Goal: Information Seeking & Learning: Find specific fact

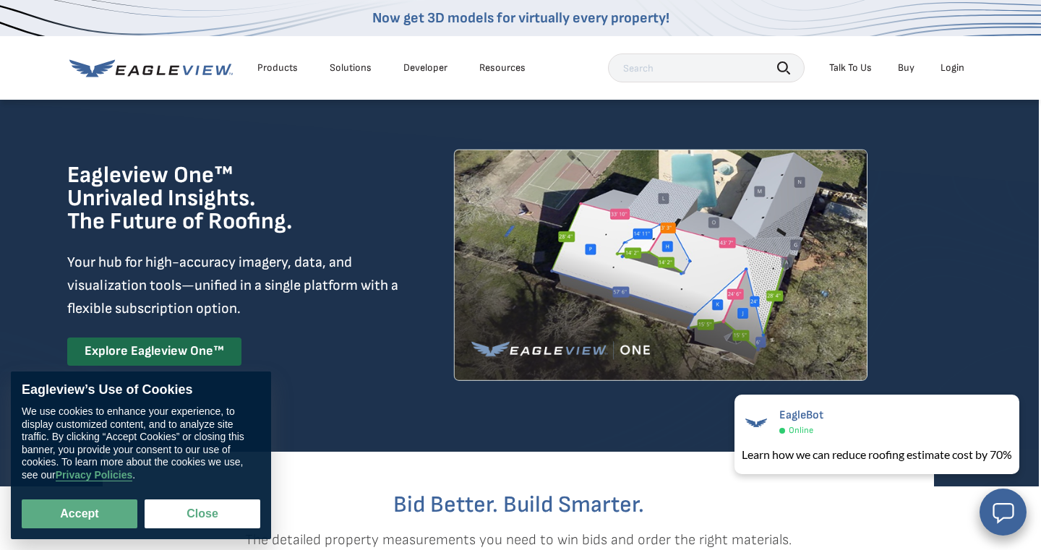
scroll to position [0, 2]
click at [639, 69] on input "text" at bounding box center [706, 68] width 197 height 29
type input "price"
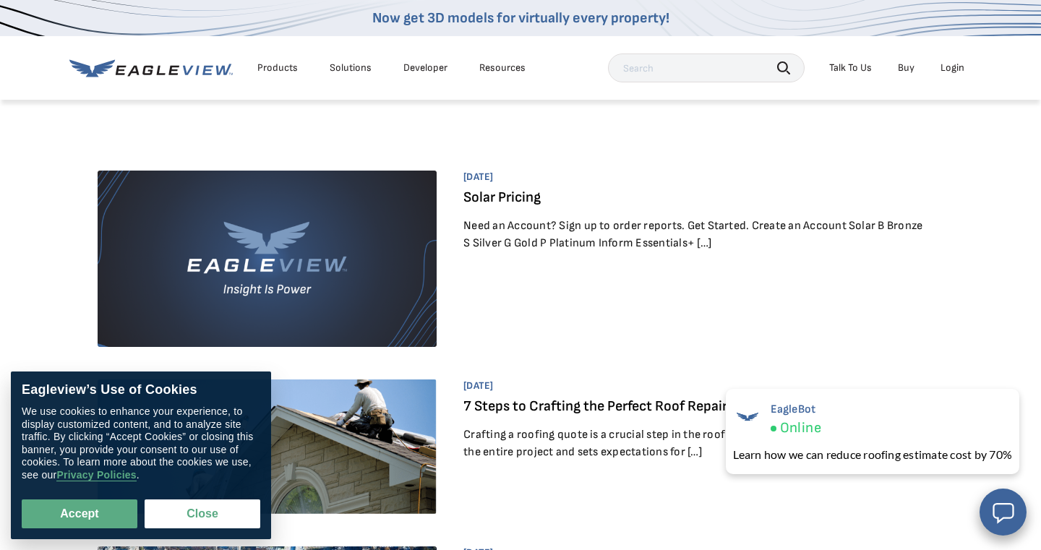
click at [272, 66] on div "Products" at bounding box center [277, 67] width 40 height 13
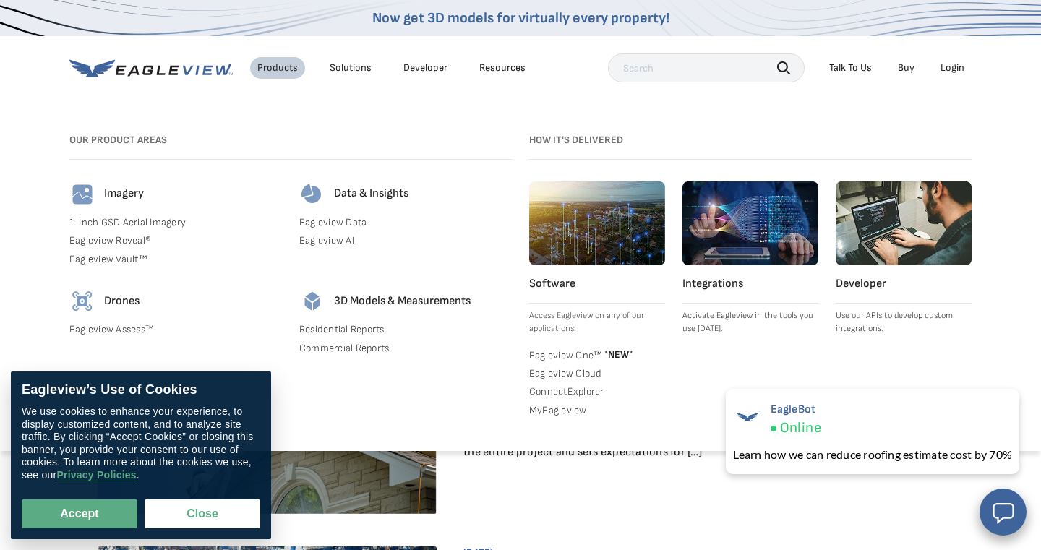
click at [905, 67] on link "Buy" at bounding box center [906, 67] width 17 height 13
click at [651, 66] on input "text" at bounding box center [706, 68] width 197 height 29
type input "pricing for roof view"
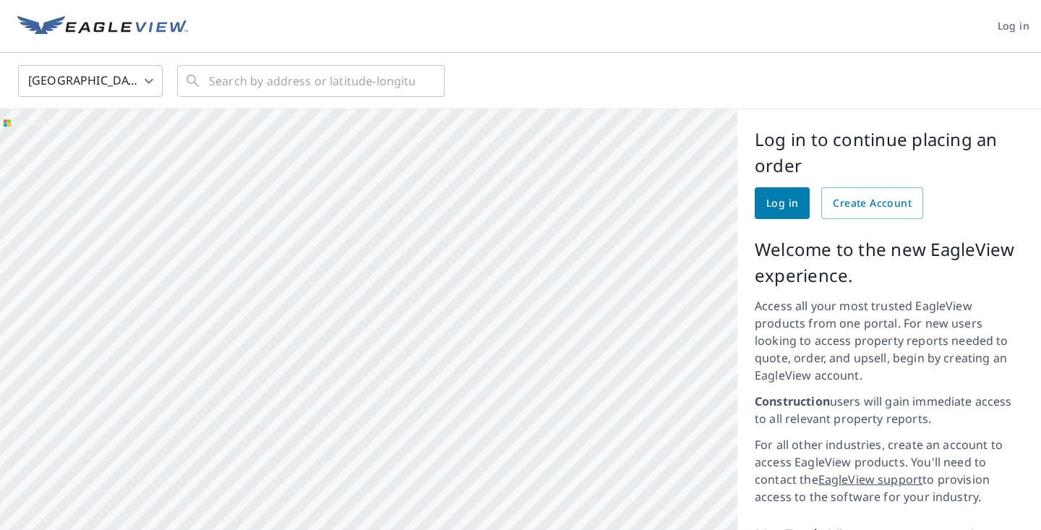
click at [557, 461] on div at bounding box center [369, 389] width 738 height 560
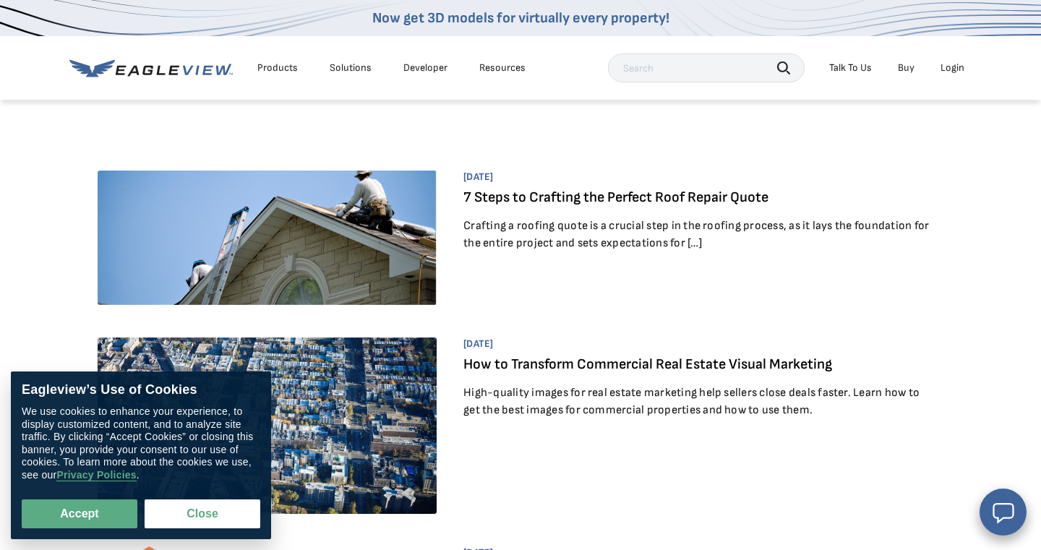
click at [276, 67] on div "Products" at bounding box center [277, 67] width 40 height 13
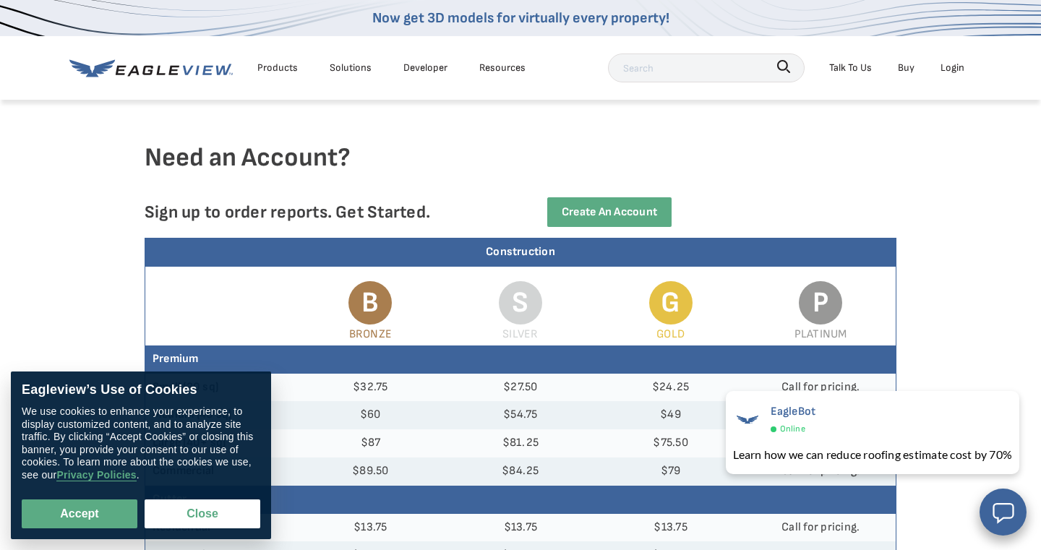
click at [638, 72] on input "text" at bounding box center [706, 68] width 197 height 29
type input "difference b s g p"
